Goal: Find contact information: Find contact information

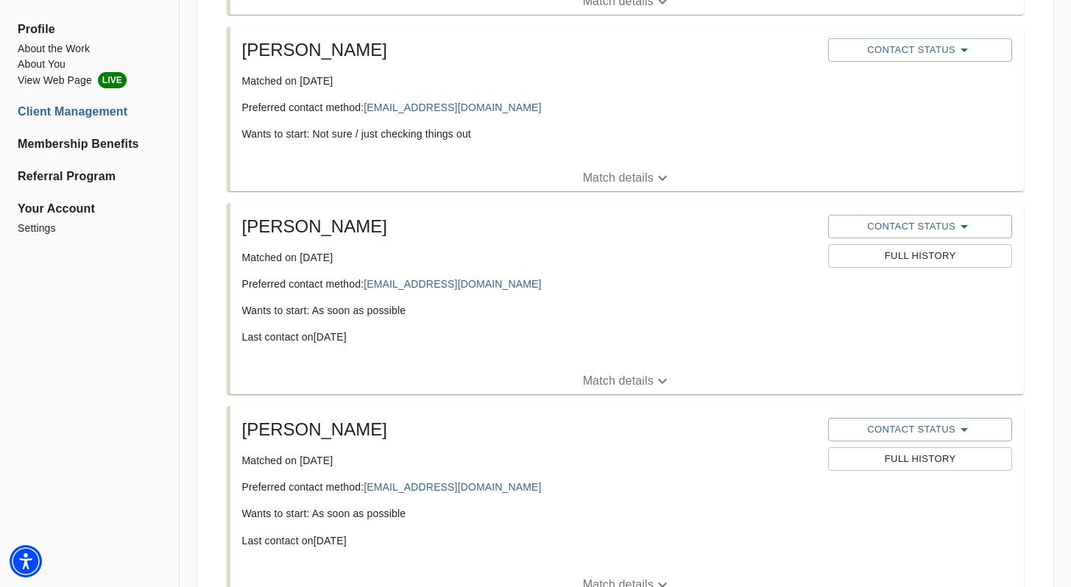
scroll to position [960, 0]
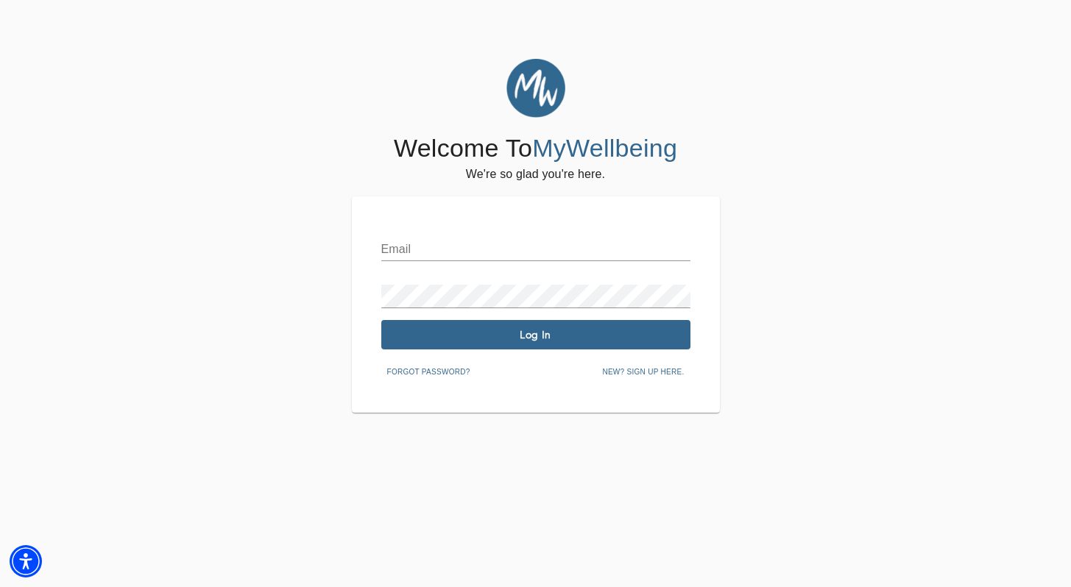
click at [444, 234] on div "Email" at bounding box center [535, 243] width 309 height 35
click at [490, 242] on input "text" at bounding box center [535, 250] width 309 height 24
type input "[PERSON_NAME][EMAIL_ADDRESS][DOMAIN_NAME]"
click at [579, 344] on button "Log In" at bounding box center [535, 334] width 309 height 29
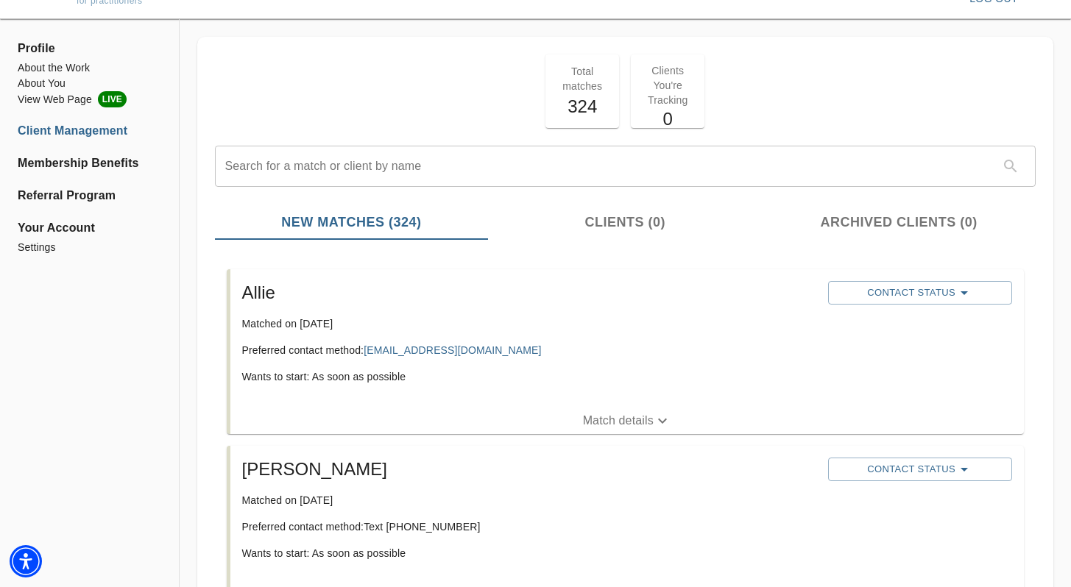
scroll to position [120, 0]
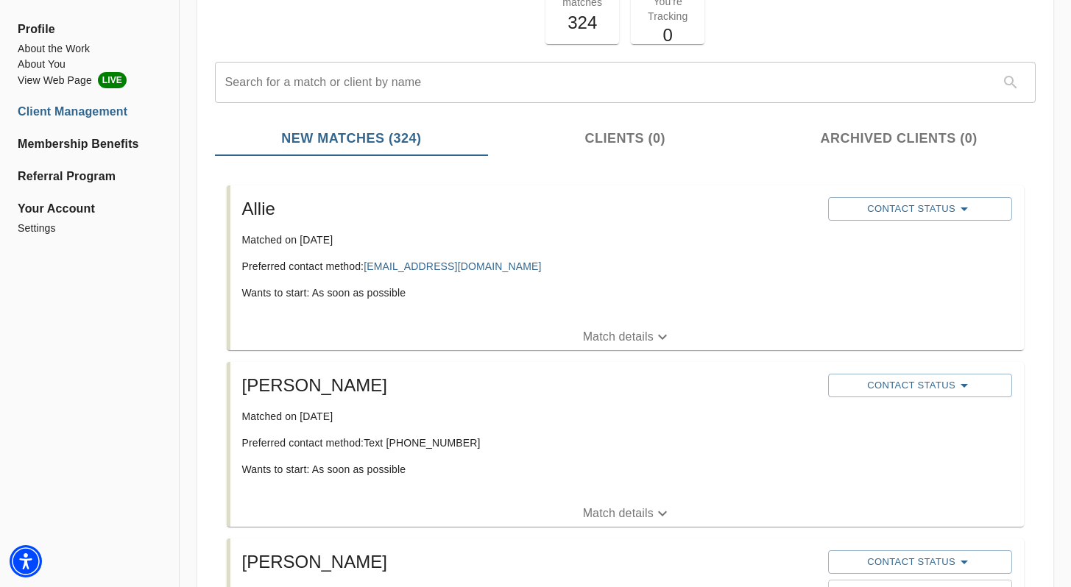
click at [525, 339] on span "Match details" at bounding box center [626, 337] width 793 height 18
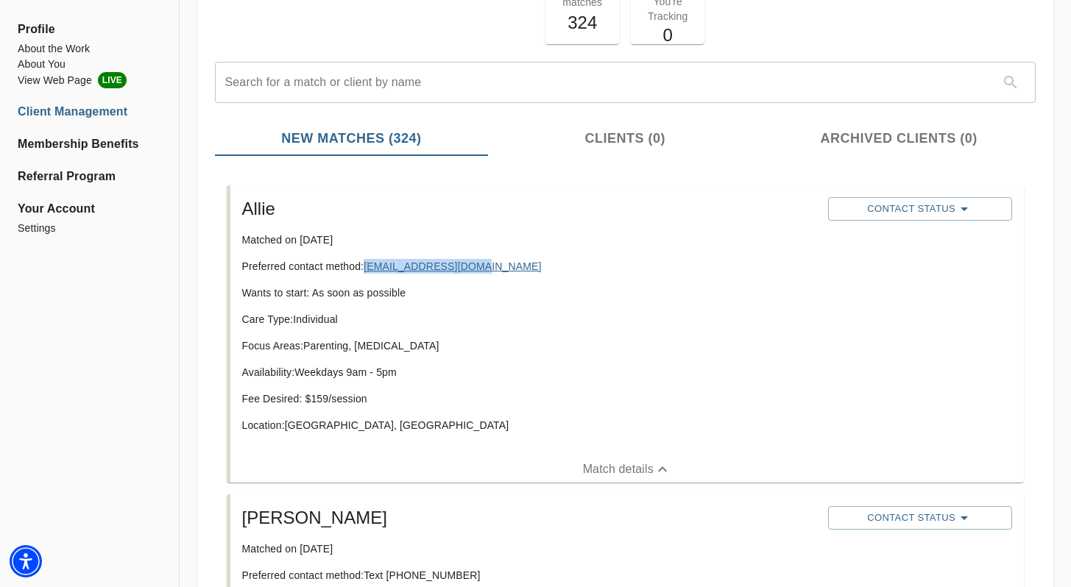
drag, startPoint x: 517, startPoint y: 267, endPoint x: 369, endPoint y: 267, distance: 148.7
click at [369, 267] on p "Preferred contact method: [EMAIL_ADDRESS][DOMAIN_NAME]" at bounding box center [529, 266] width 575 height 15
copy link "[EMAIL_ADDRESS][DOMAIN_NAME]"
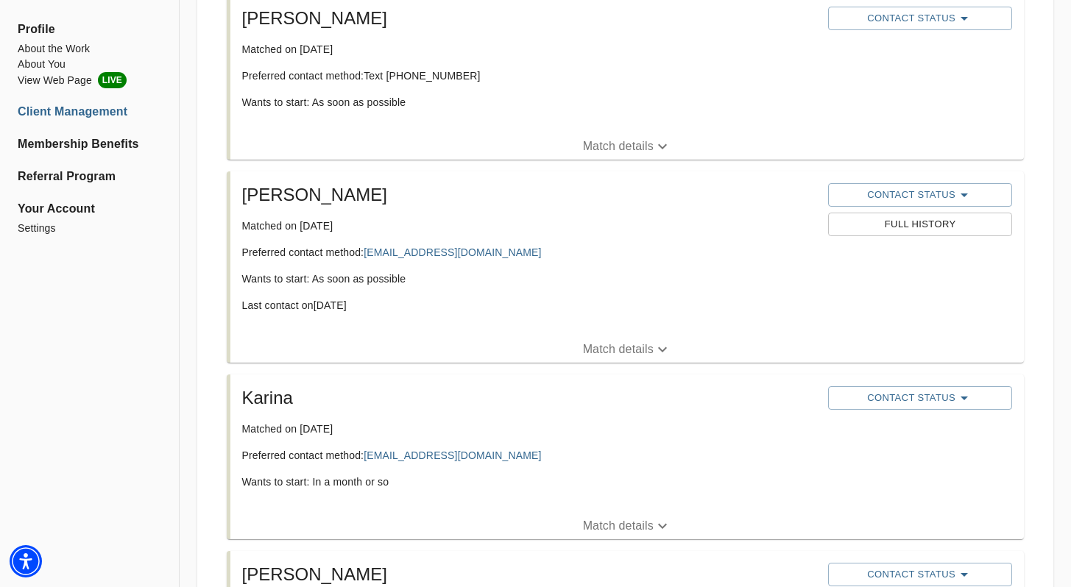
scroll to position [589, 0]
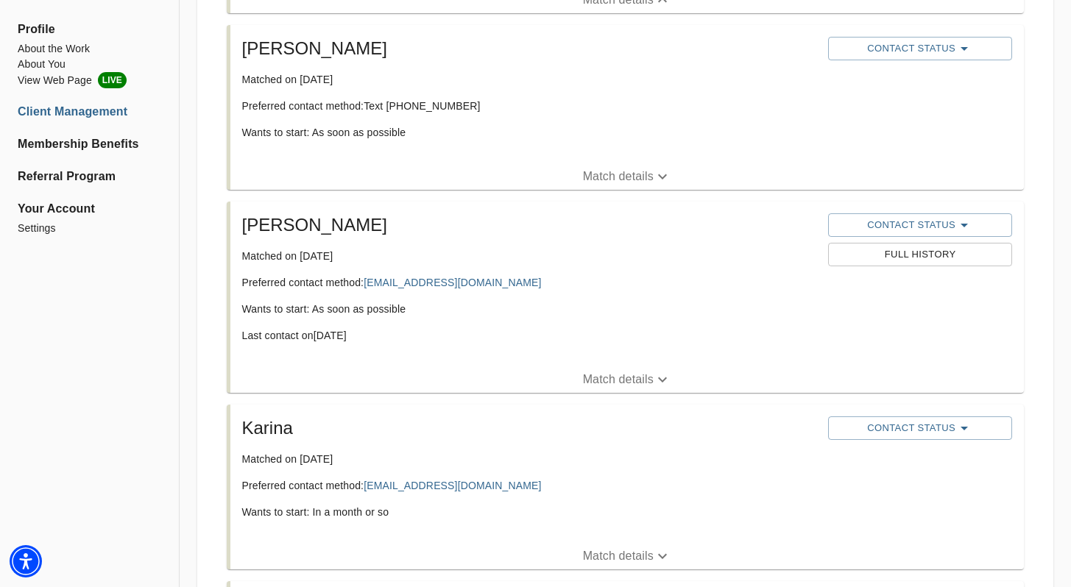
click at [612, 178] on p "Match details" at bounding box center [618, 177] width 71 height 18
